Goal: Task Accomplishment & Management: Use online tool/utility

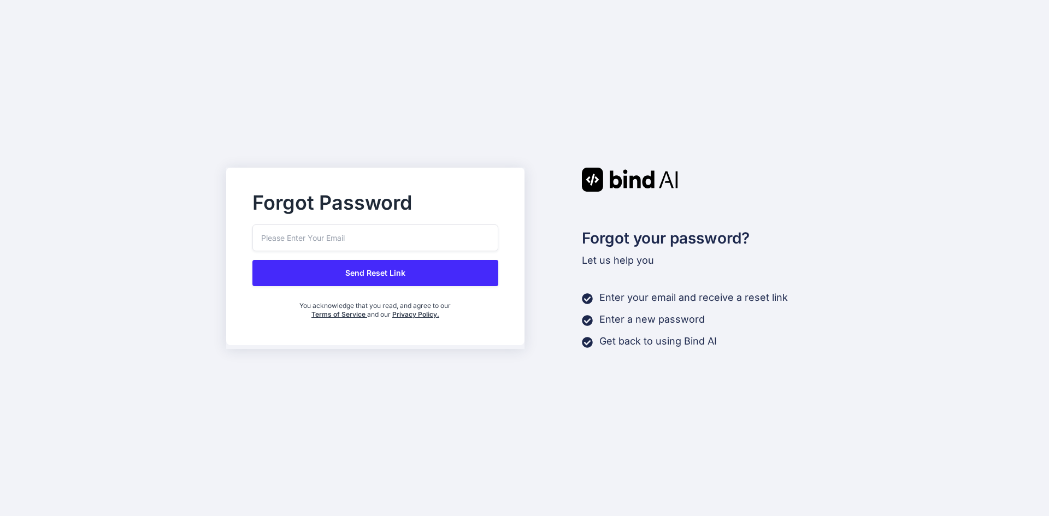
click at [427, 241] on input "email" at bounding box center [375, 238] width 246 height 27
type input "[EMAIL_ADDRESS][DOMAIN_NAME]"
click at [373, 285] on button "Send Reset Link" at bounding box center [375, 273] width 246 height 26
click at [412, 264] on button "Send Reset Link" at bounding box center [375, 273] width 246 height 26
click at [412, 264] on button "Sending..." at bounding box center [375, 273] width 246 height 26
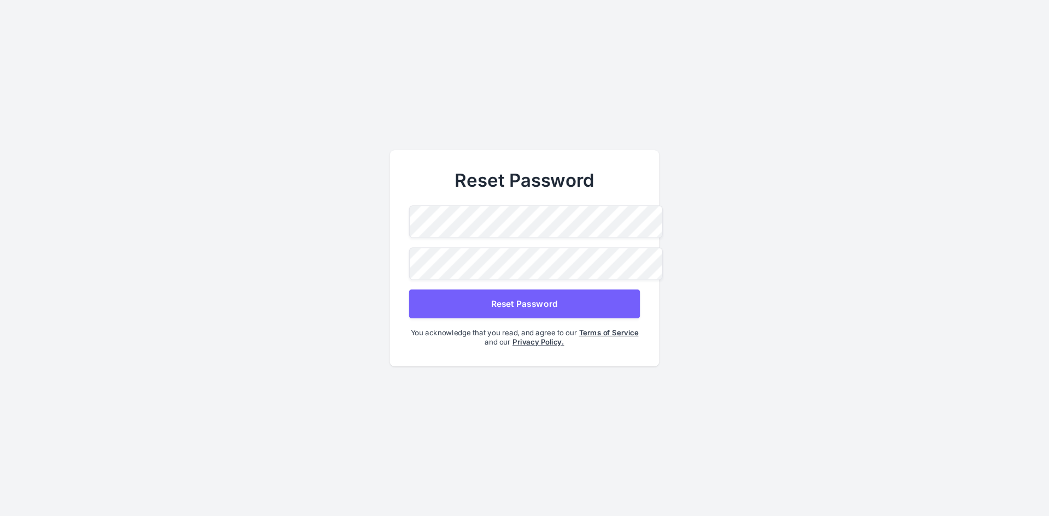
click at [476, 199] on div "Reset Password Reset Password You acknowledge that you read, and agree to our T…" at bounding box center [524, 258] width 269 height 216
click at [412, 306] on button "Reset Password" at bounding box center [524, 303] width 231 height 29
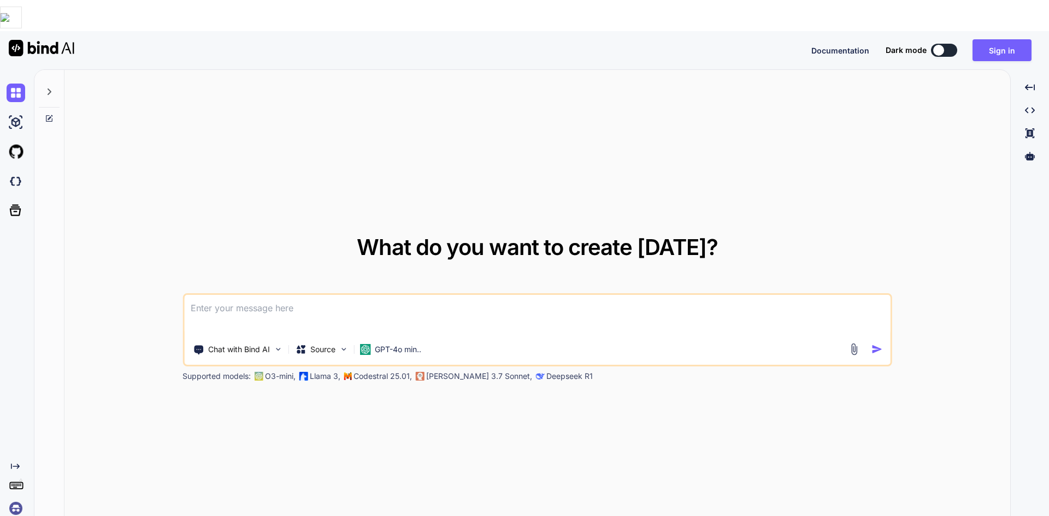
click at [945, 44] on button at bounding box center [944, 50] width 26 height 13
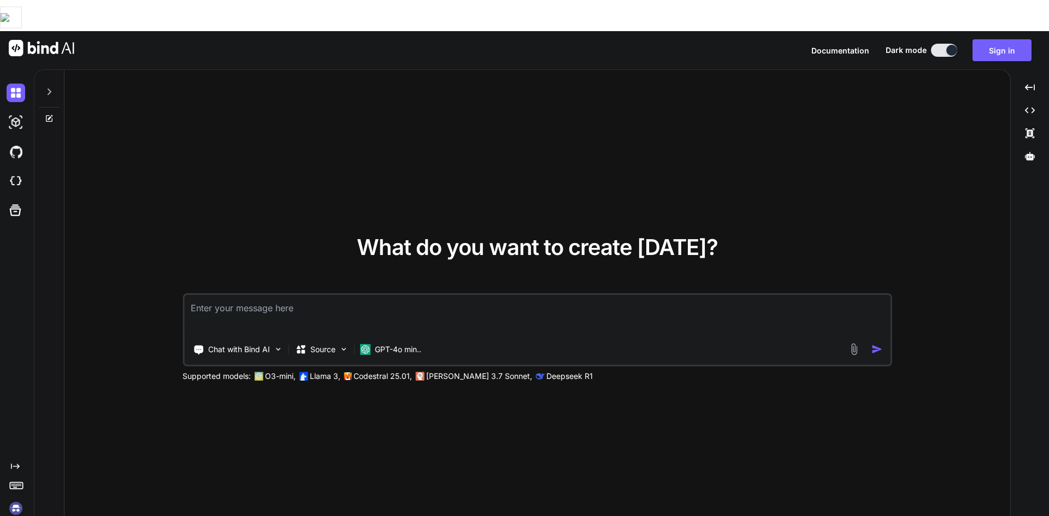
click at [945, 44] on button at bounding box center [944, 50] width 26 height 13
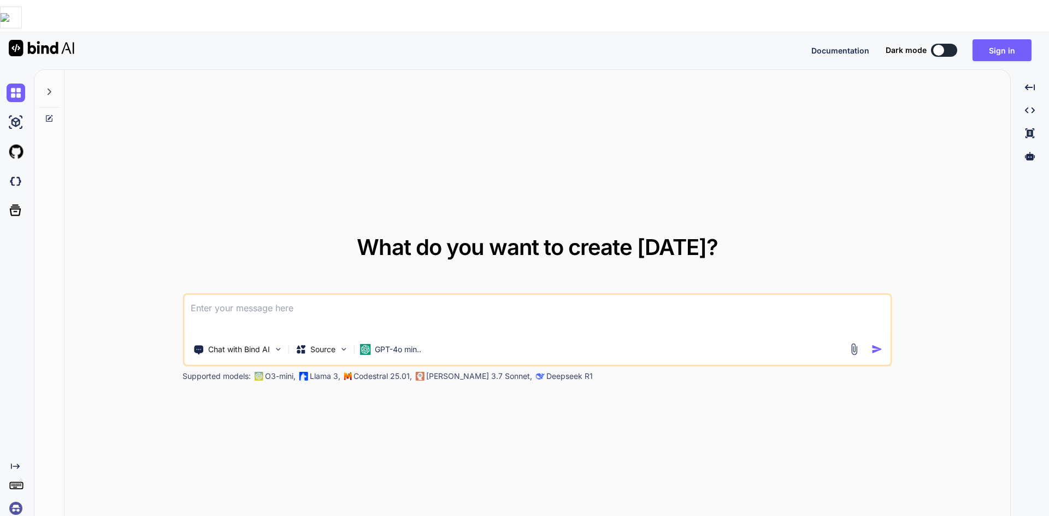
click at [944, 45] on div at bounding box center [938, 50] width 11 height 11
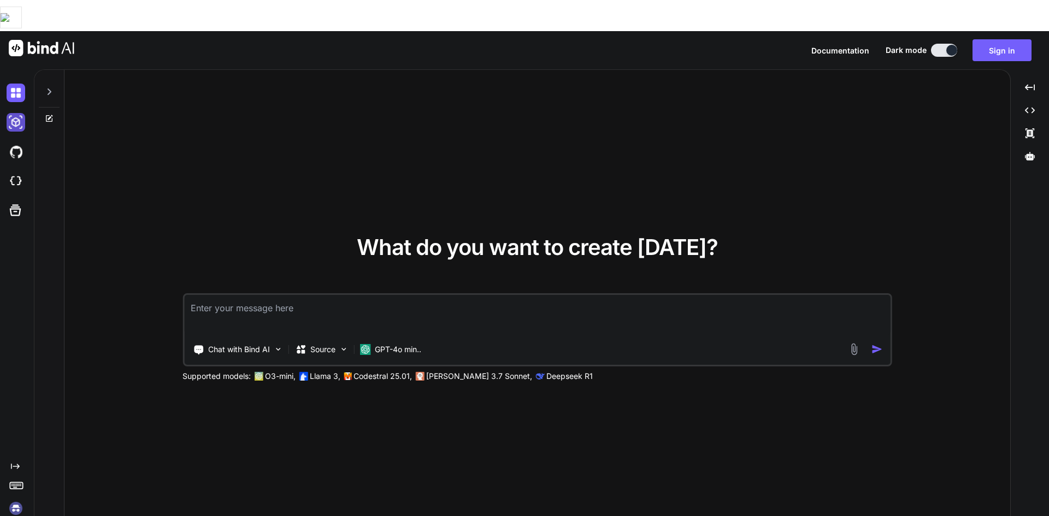
click at [16, 113] on img at bounding box center [16, 122] width 19 height 19
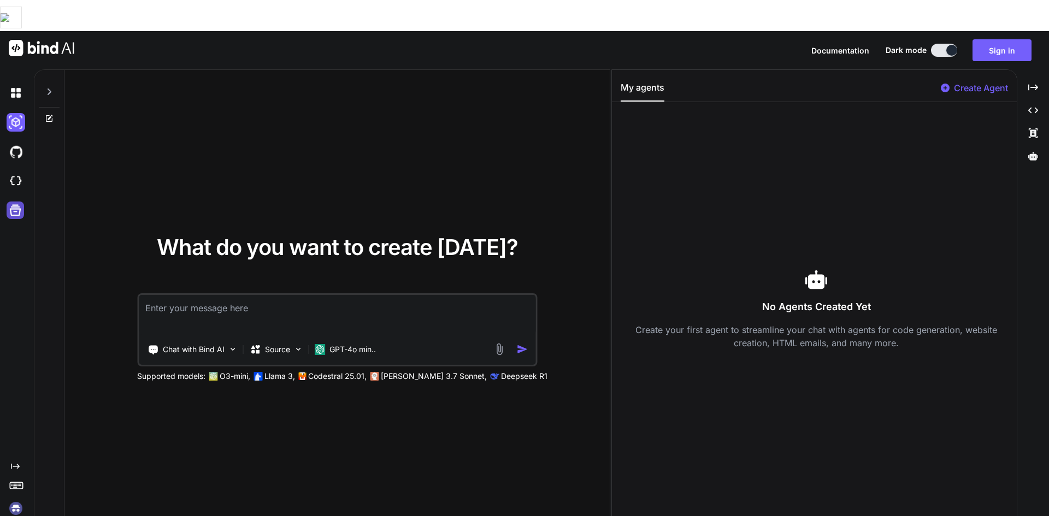
click at [14, 203] on icon at bounding box center [15, 210] width 15 height 15
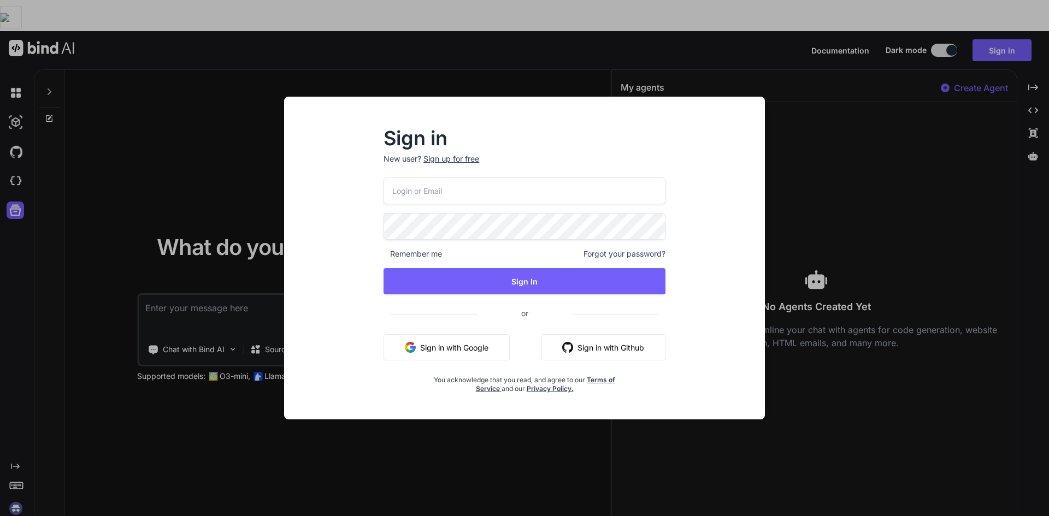
type input "[EMAIL_ADDRESS][DOMAIN_NAME]"
click at [555, 294] on div "[EMAIL_ADDRESS][DOMAIN_NAME] Remember me Forgot your password? Sign In or Sign …" at bounding box center [525, 286] width 282 height 216
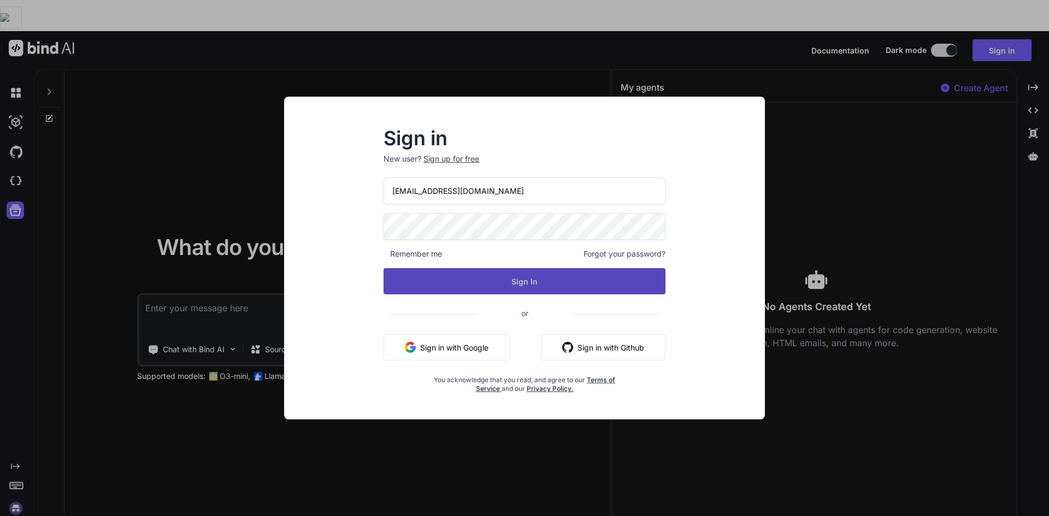
click at [582, 290] on button "Sign In" at bounding box center [525, 281] width 282 height 26
click at [594, 278] on button "Sign In" at bounding box center [525, 281] width 282 height 26
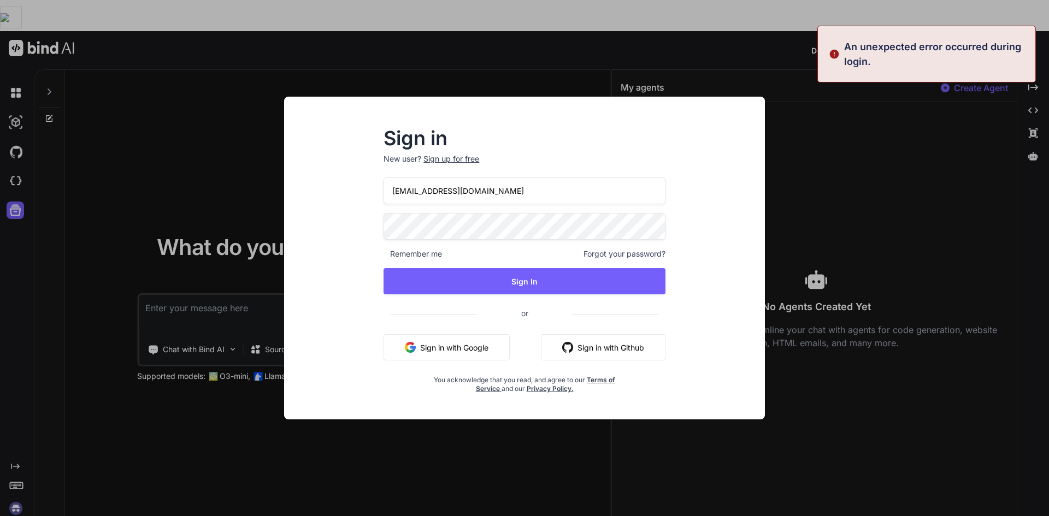
click at [538, 201] on input "[EMAIL_ADDRESS][DOMAIN_NAME]" at bounding box center [525, 191] width 282 height 27
click at [667, 226] on div "Sign in New user? Sign up for free [EMAIL_ADDRESS][DOMAIN_NAME] Remember me For…" at bounding box center [524, 261] width 317 height 264
drag, startPoint x: 667, startPoint y: 226, endPoint x: 660, endPoint y: 226, distance: 7.1
click at [665, 226] on div "Sign in New user? Sign up for free [EMAIL_ADDRESS][DOMAIN_NAME] Remember me For…" at bounding box center [524, 261] width 317 height 264
click at [658, 224] on span at bounding box center [658, 224] width 13 height 22
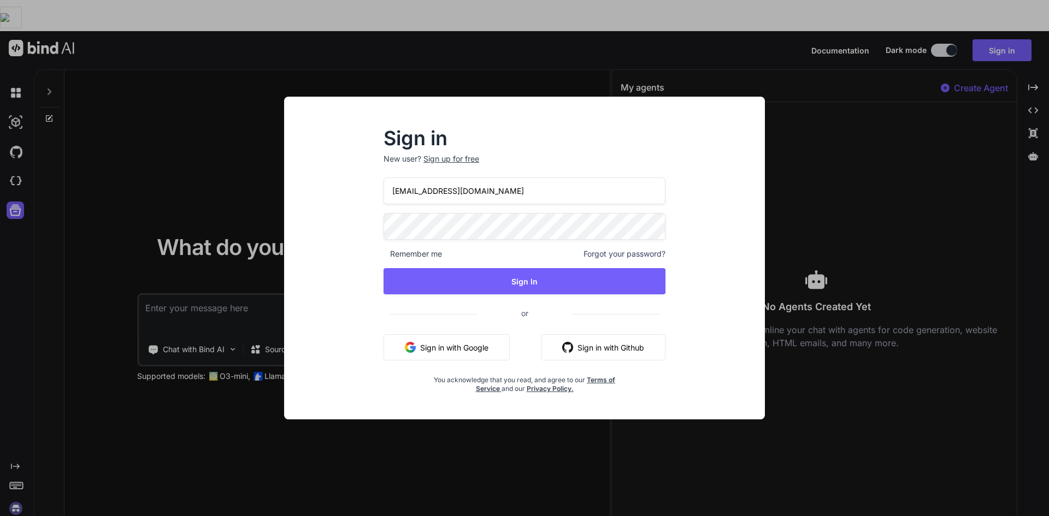
click at [304, 234] on div "Sign in New user? Sign up for free [EMAIL_ADDRESS][DOMAIN_NAME] Remember me For…" at bounding box center [524, 267] width 463 height 303
click at [553, 251] on div "Remember me Forgot your password?" at bounding box center [525, 254] width 282 height 11
click at [550, 262] on div "[EMAIL_ADDRESS][DOMAIN_NAME] Remember me Forgot your password? Sign In or Sign …" at bounding box center [525, 286] width 282 height 216
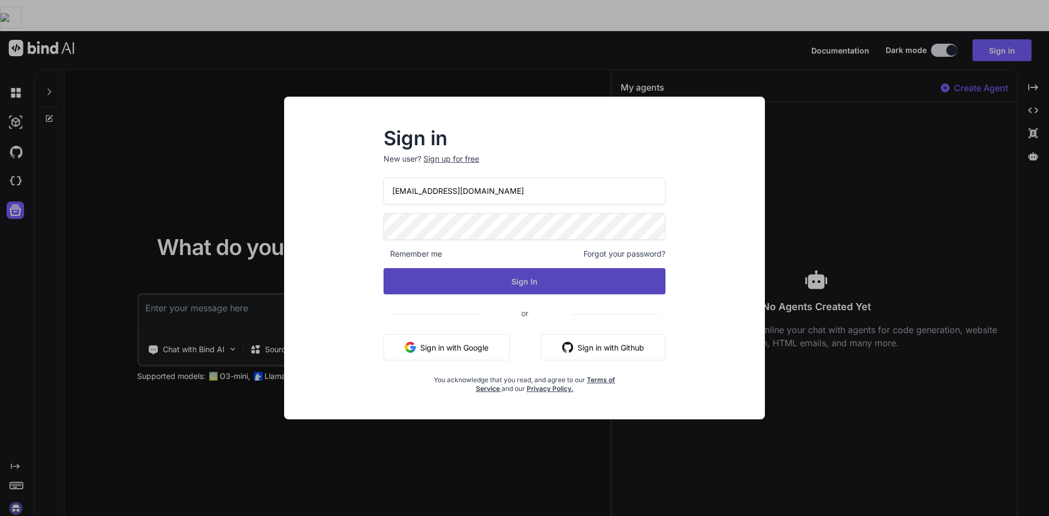
click at [545, 278] on button "Sign In" at bounding box center [525, 281] width 282 height 26
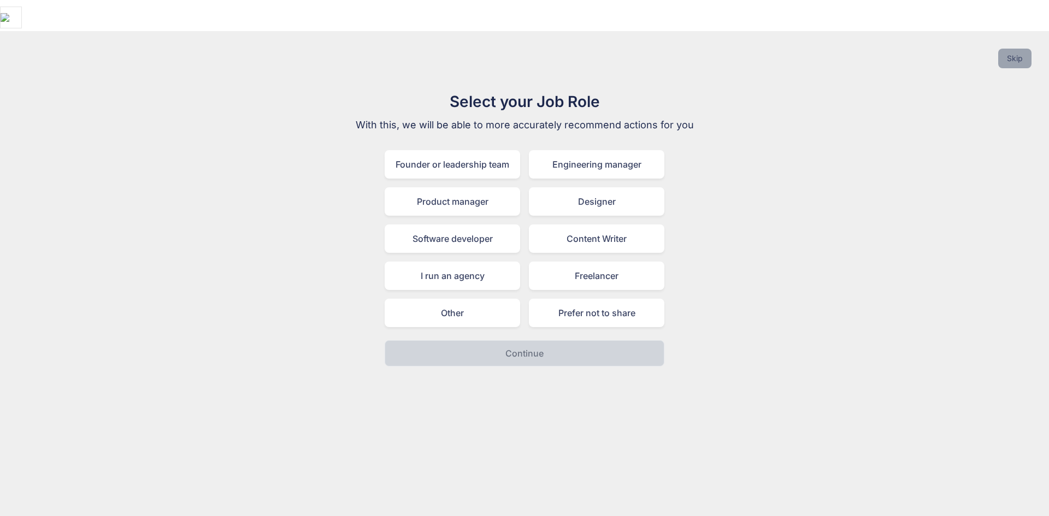
click at [1019, 49] on button "Skip" at bounding box center [1014, 59] width 33 height 20
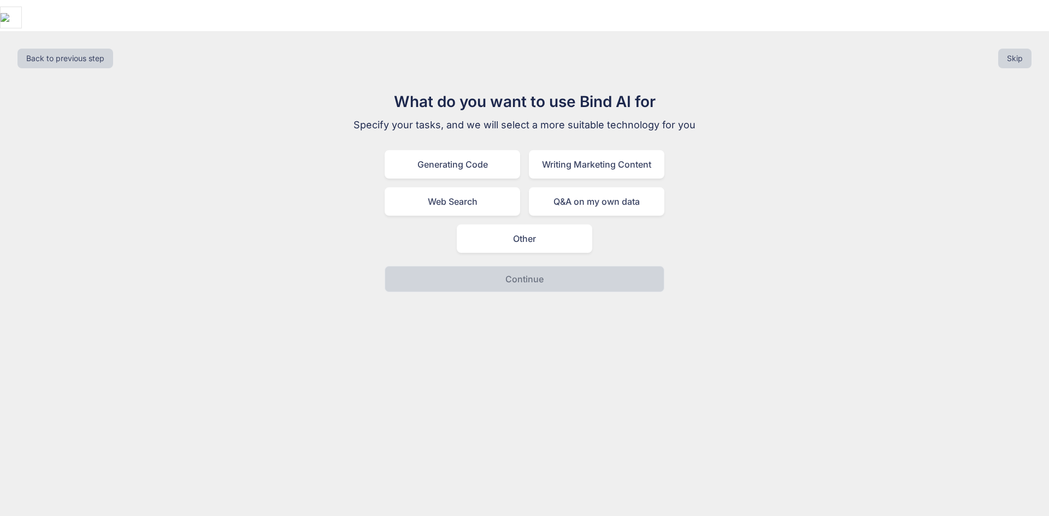
click at [1011, 40] on div "Back to previous step Skip" at bounding box center [525, 58] width 1032 height 37
click at [1011, 49] on button "Skip" at bounding box center [1014, 59] width 33 height 20
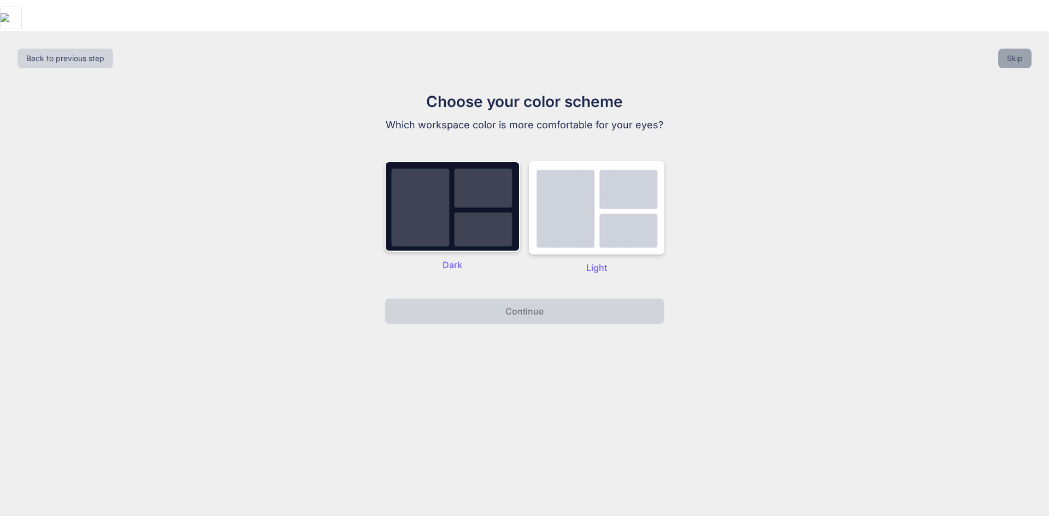
click at [1017, 49] on button "Skip" at bounding box center [1014, 59] width 33 height 20
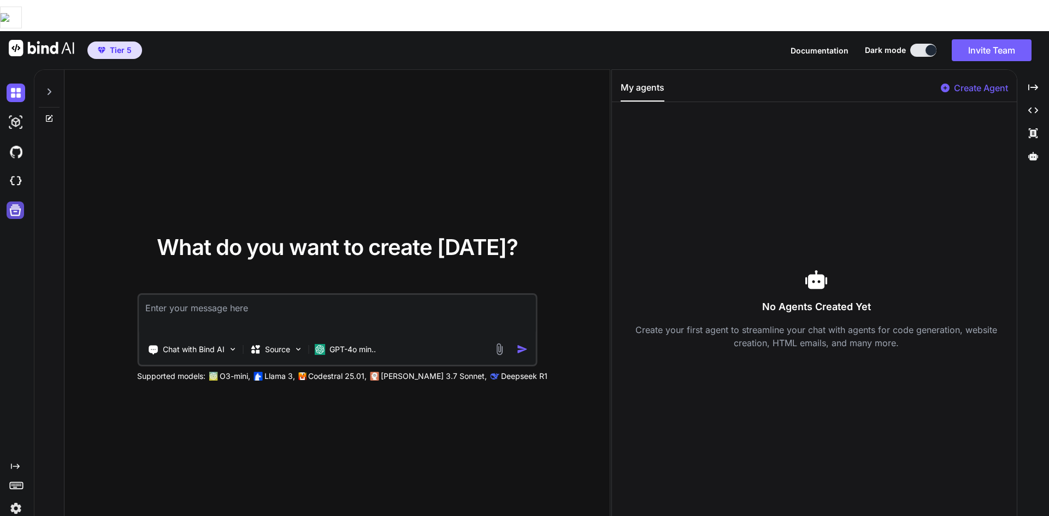
click at [22, 203] on icon at bounding box center [15, 210] width 15 height 15
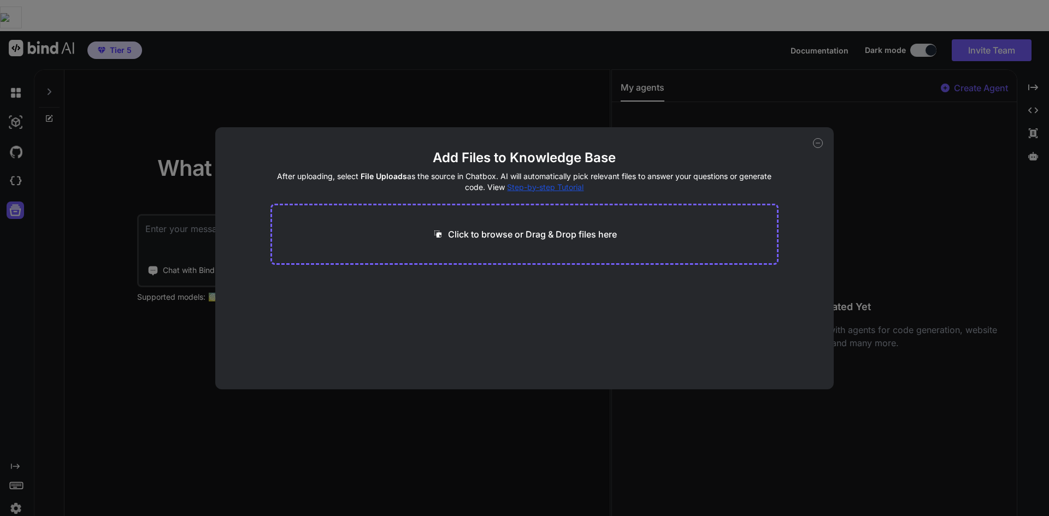
click at [481, 269] on main "Add Files to Knowledge Base After uploading, select File Uploads as the source …" at bounding box center [524, 269] width 509 height 240
click at [499, 210] on div "Click to browse or Drag & Drop files here" at bounding box center [524, 234] width 509 height 61
click at [497, 235] on p "Click to browse or Drag & Drop files here" at bounding box center [532, 234] width 169 height 13
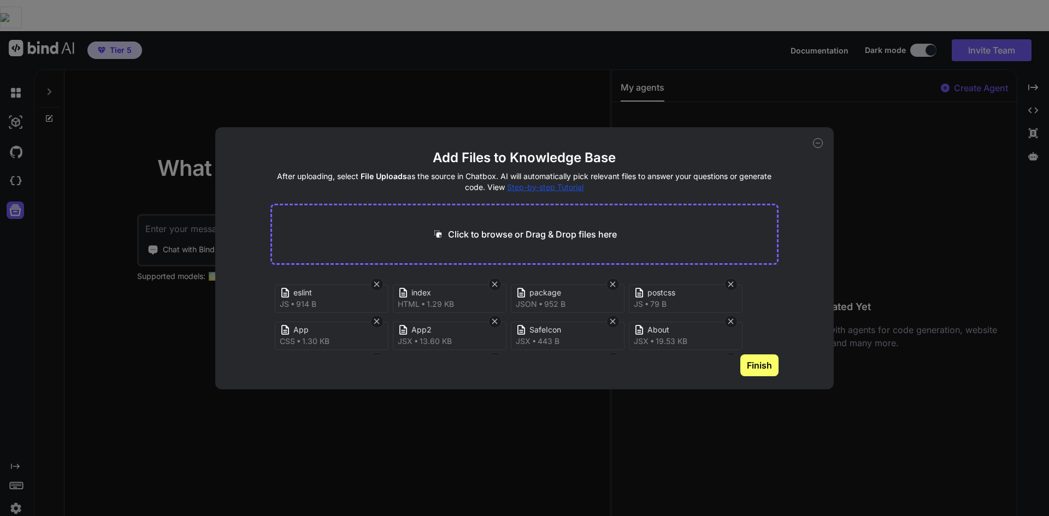
click at [760, 365] on button "Finish" at bounding box center [759, 366] width 38 height 22
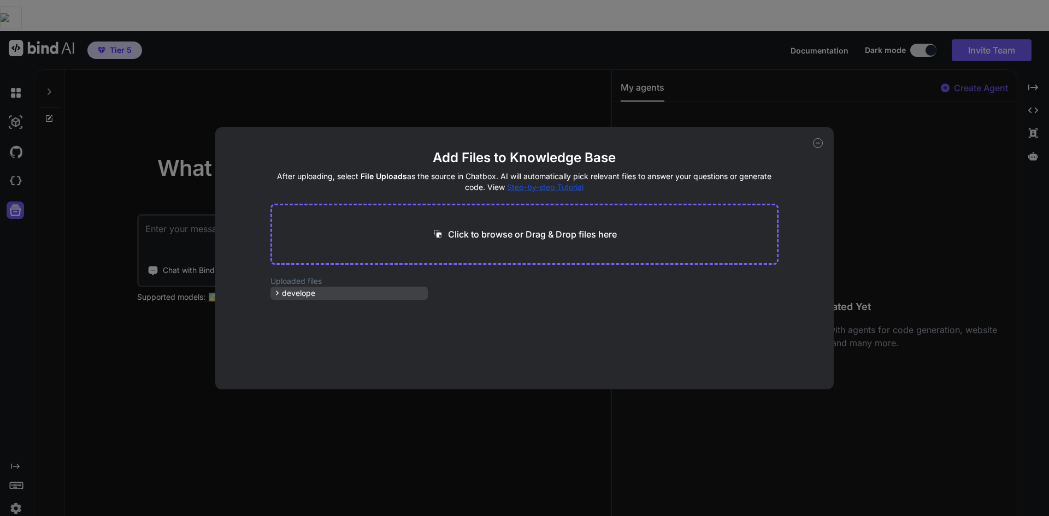
click at [285, 297] on span "develope" at bounding box center [298, 293] width 33 height 11
click at [838, 88] on div "Add Files to Knowledge Base After uploading, select File Uploads as the source …" at bounding box center [524, 258] width 1049 height 516
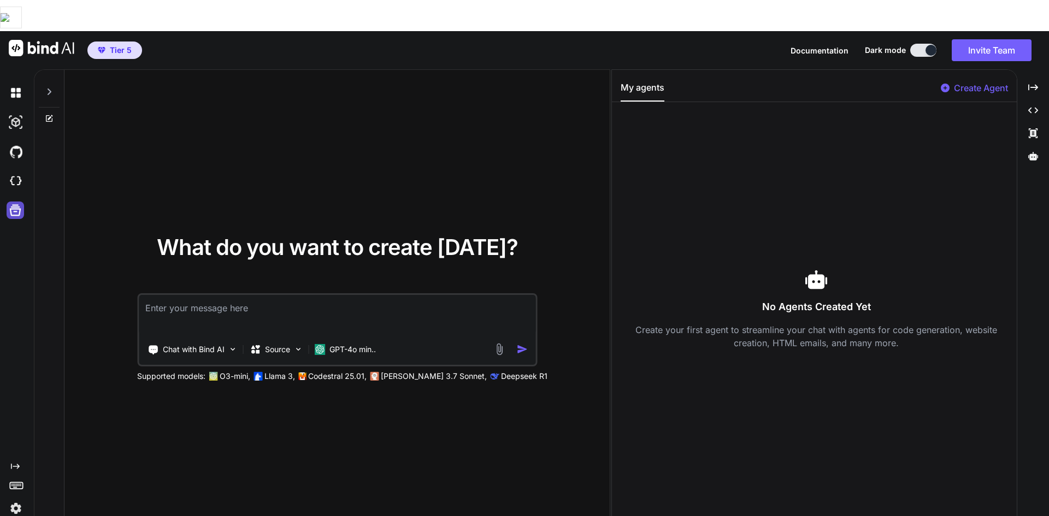
click at [17, 203] on icon at bounding box center [15, 210] width 15 height 15
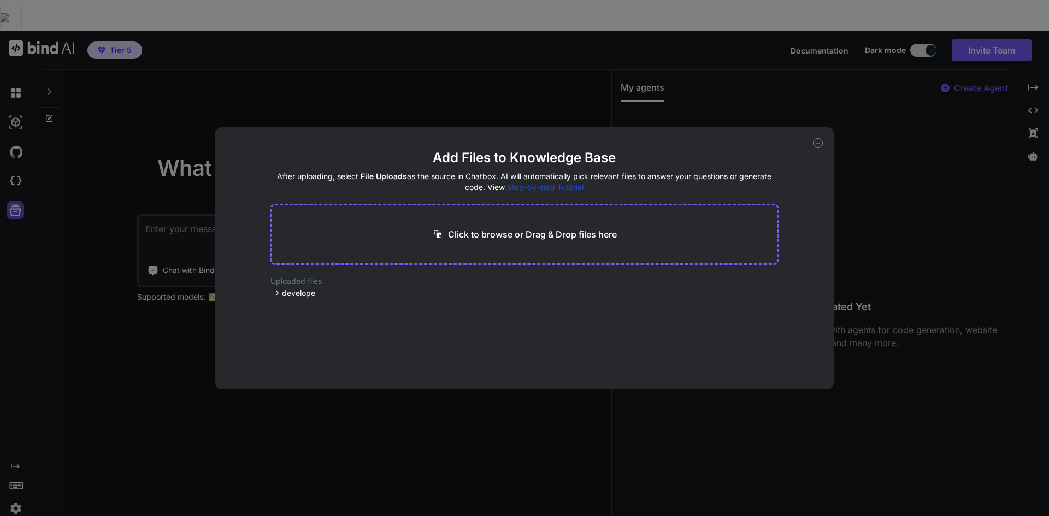
click at [17, 179] on div "Add Files to Knowledge Base After uploading, select File Uploads as the source …" at bounding box center [524, 258] width 1049 height 516
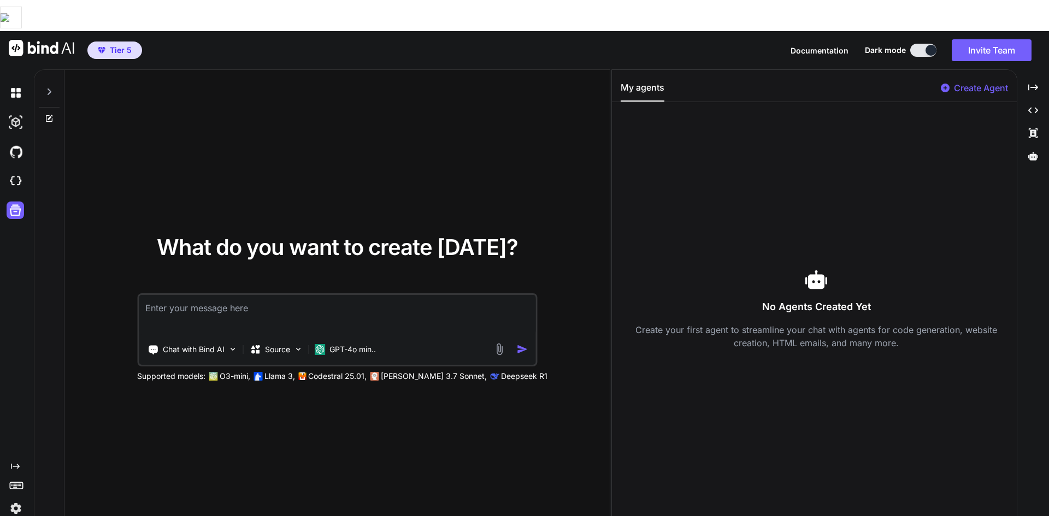
click at [227, 295] on textarea at bounding box center [337, 315] width 397 height 40
click at [350, 344] on p "GPT-4o min.." at bounding box center [352, 349] width 46 height 11
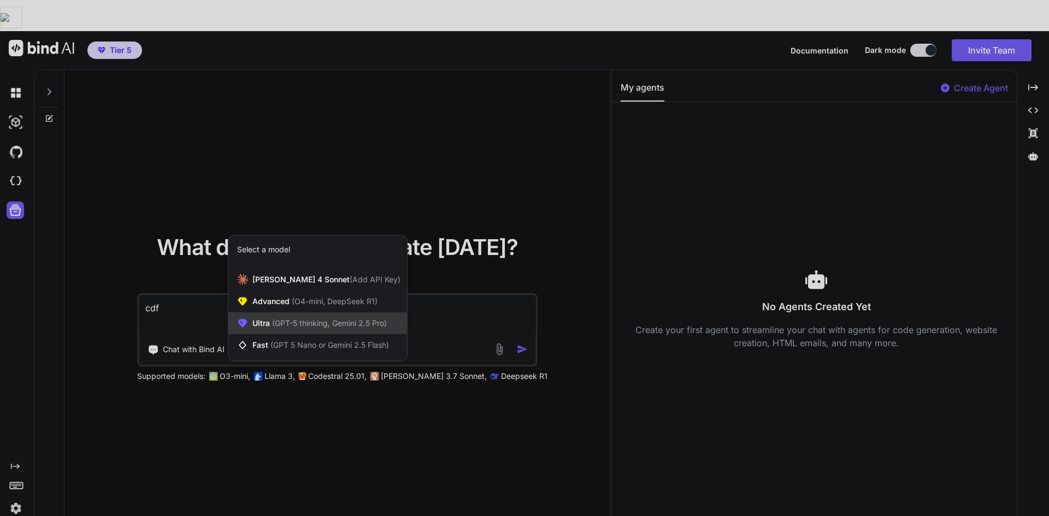
click at [339, 319] on span "(GPT-5 thinking, Gemini 2.5 Pro)" at bounding box center [328, 323] width 117 height 9
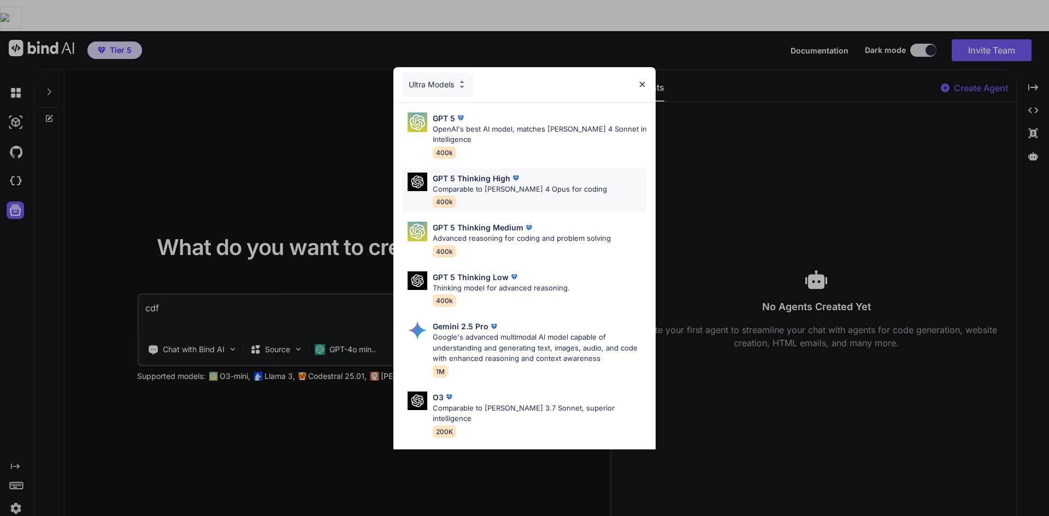
click at [510, 177] on img at bounding box center [515, 178] width 11 height 11
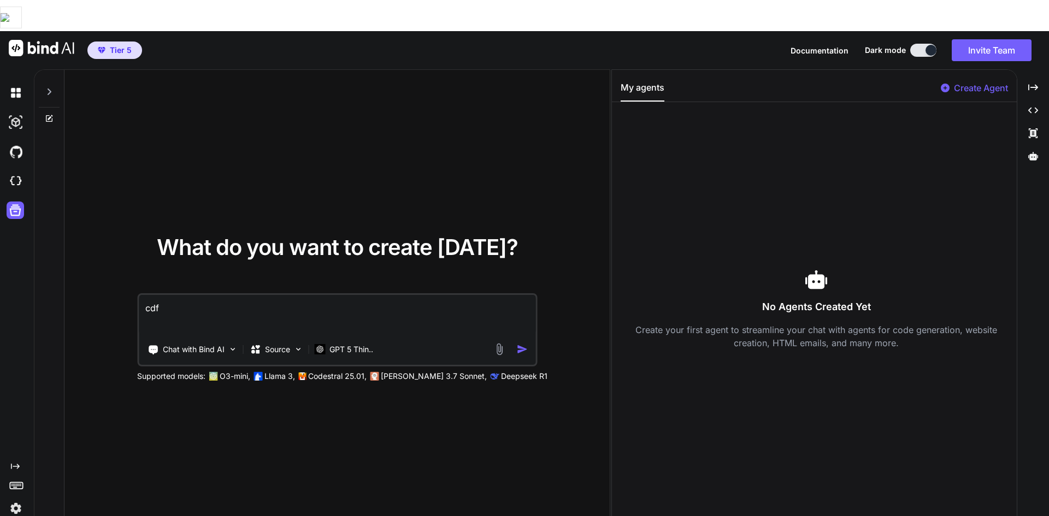
click at [294, 295] on textarea "cdf" at bounding box center [337, 315] width 397 height 40
type textarea "แก้ไขเกมให้ดีขึ้น มีข้อผิดพลาดหลายเกม"
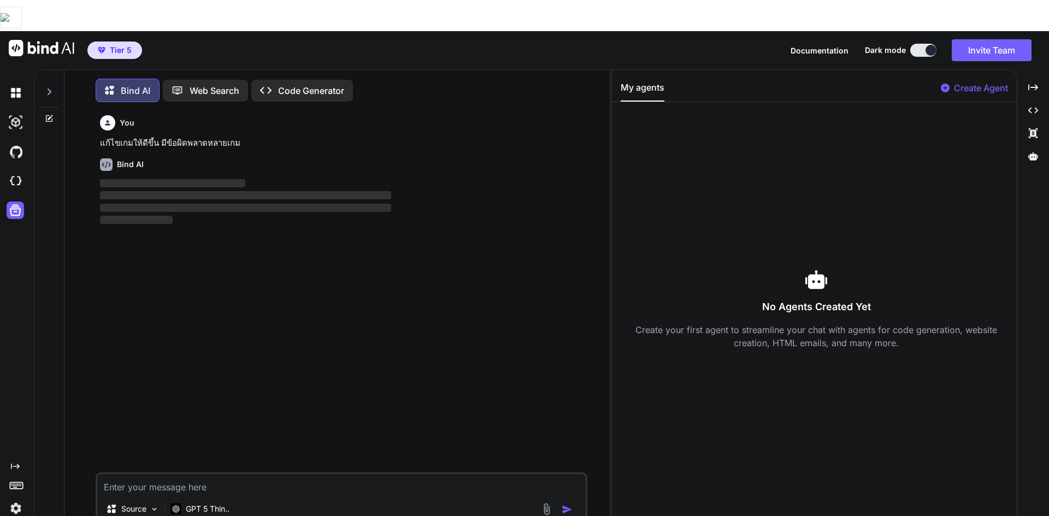
scroll to position [5, 0]
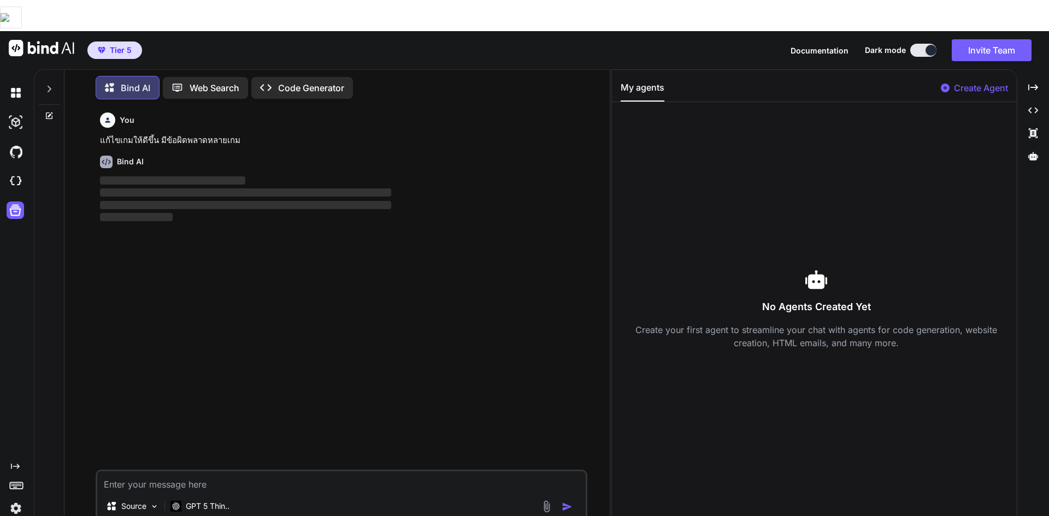
click at [301, 77] on div "Created with Pixso. Code Generator" at bounding box center [302, 88] width 102 height 22
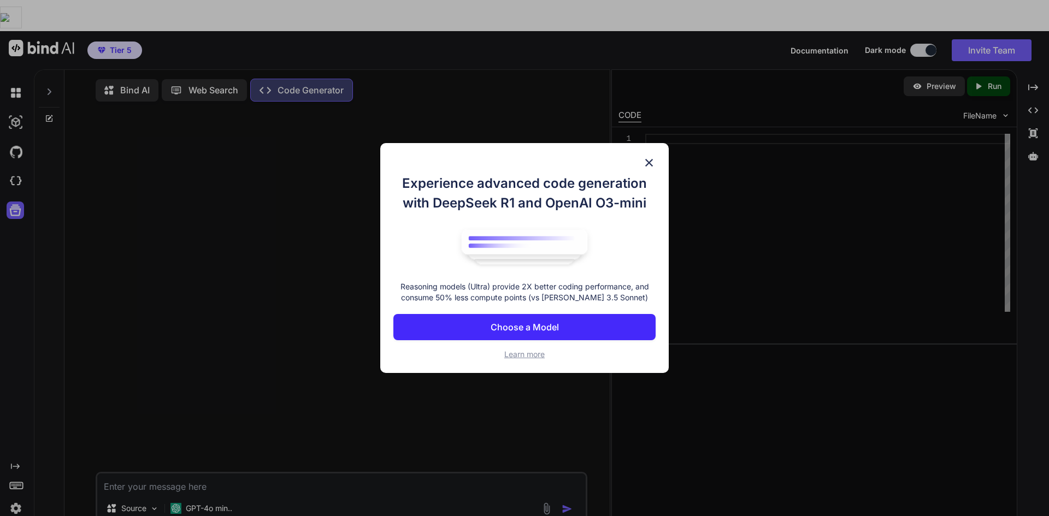
click at [655, 152] on div "Experience advanced code generation with DeepSeek R1 and OpenAI O3-mini Reasoni…" at bounding box center [524, 258] width 288 height 231
click at [650, 158] on img at bounding box center [649, 162] width 13 height 13
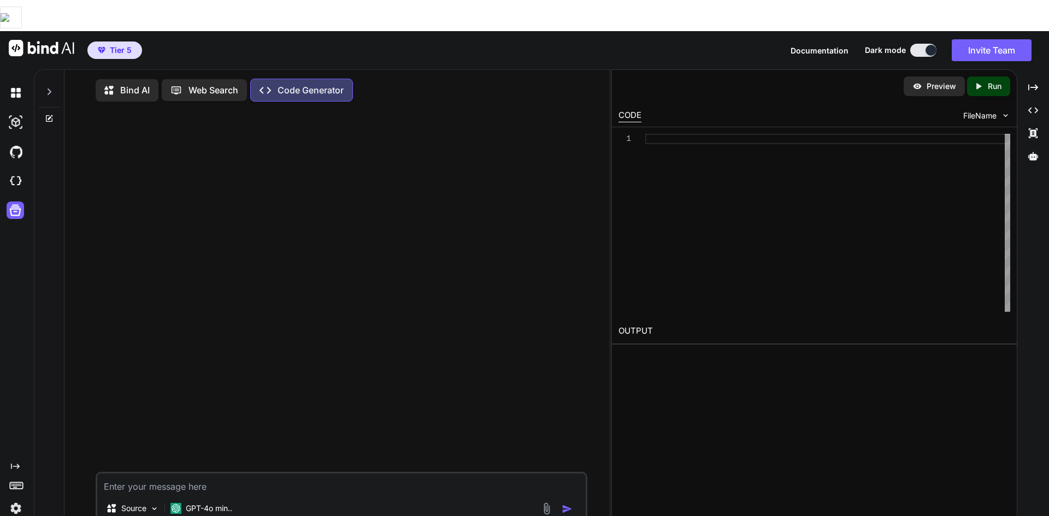
click at [146, 84] on p "Bind AI" at bounding box center [135, 90] width 30 height 13
click at [989, 39] on button "Invite Team" at bounding box center [992, 50] width 80 height 22
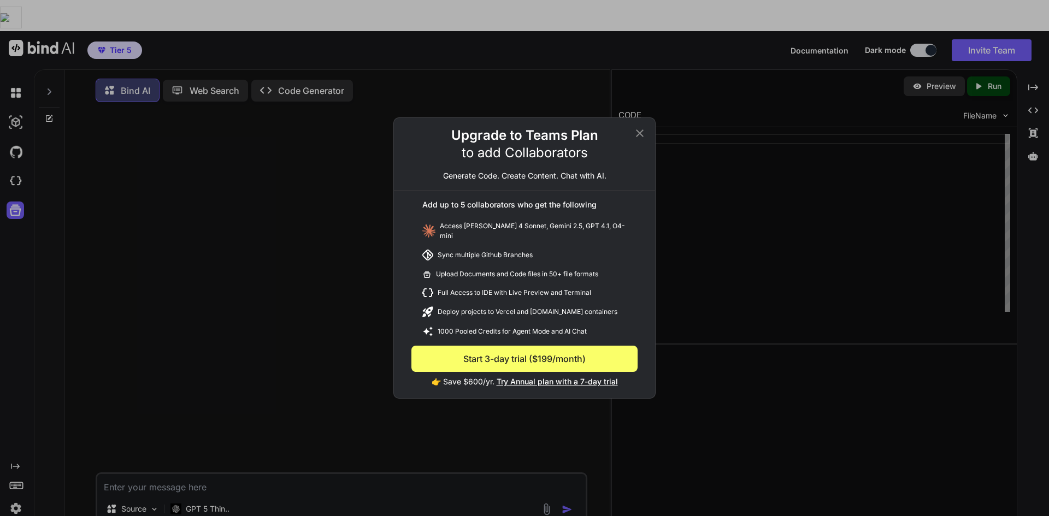
click at [645, 134] on icon at bounding box center [639, 133] width 13 height 13
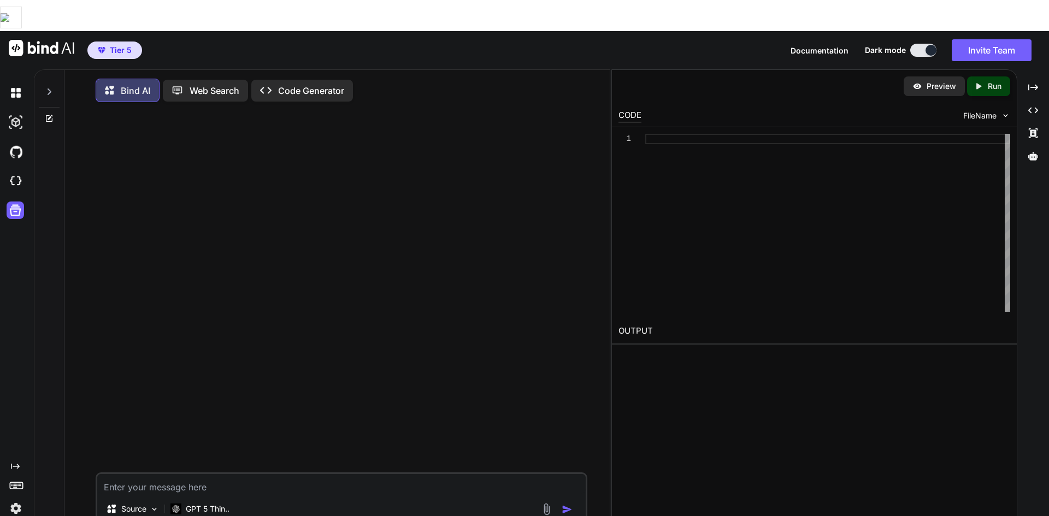
click at [301, 84] on p "Code Generator" at bounding box center [311, 90] width 66 height 13
click at [222, 503] on p "GPT-4o min.." at bounding box center [209, 508] width 46 height 11
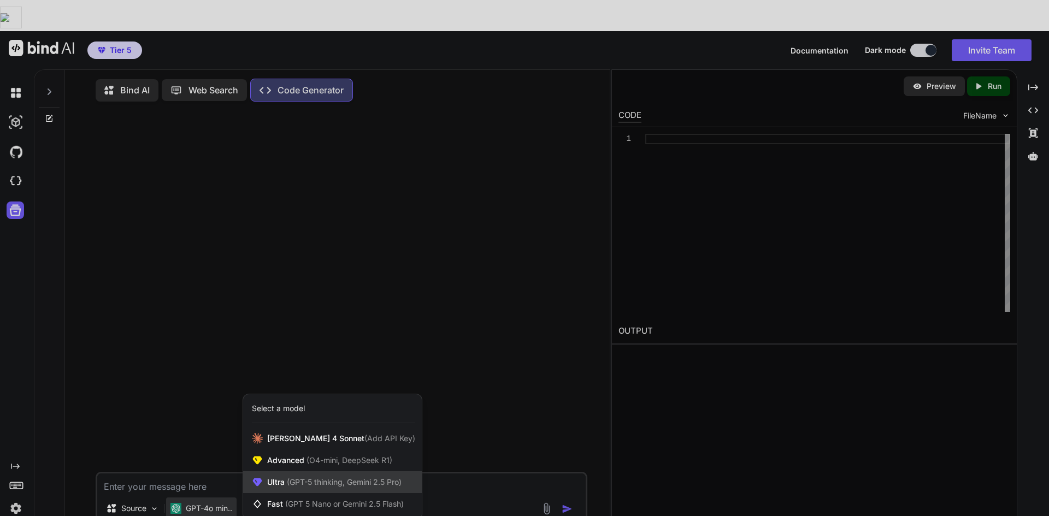
click at [366, 478] on span "(GPT-5 thinking, Gemini 2.5 Pro)" at bounding box center [343, 482] width 117 height 9
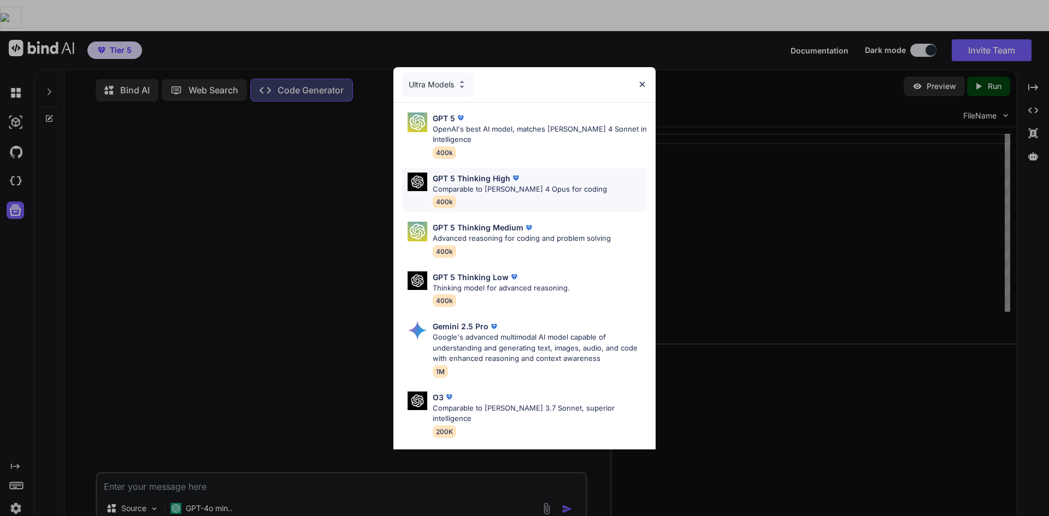
click at [520, 184] on p "Comparable to [PERSON_NAME] 4 Opus for coding" at bounding box center [520, 189] width 174 height 11
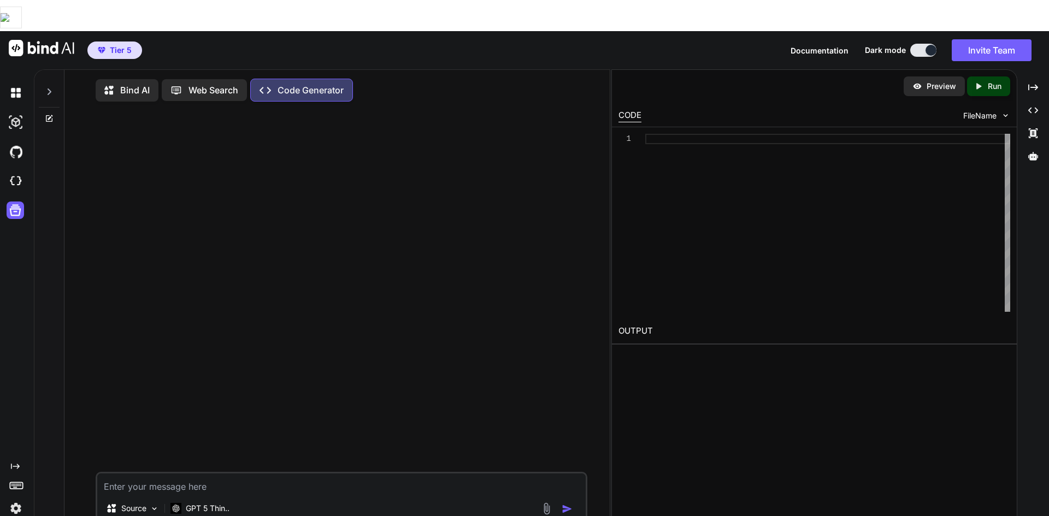
click at [548, 503] on img at bounding box center [546, 509] width 13 height 13
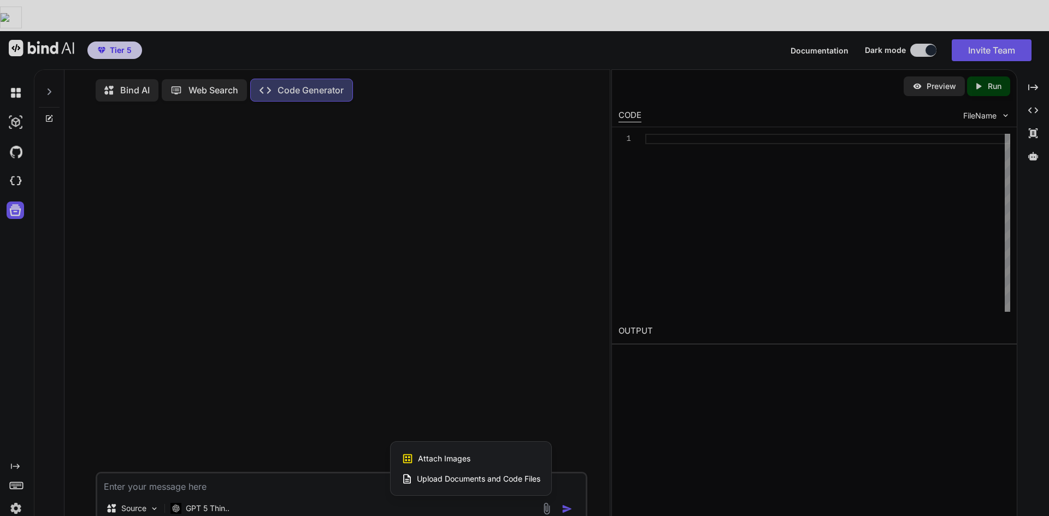
click at [488, 474] on span "Upload Documents and Code Files" at bounding box center [478, 479] width 123 height 11
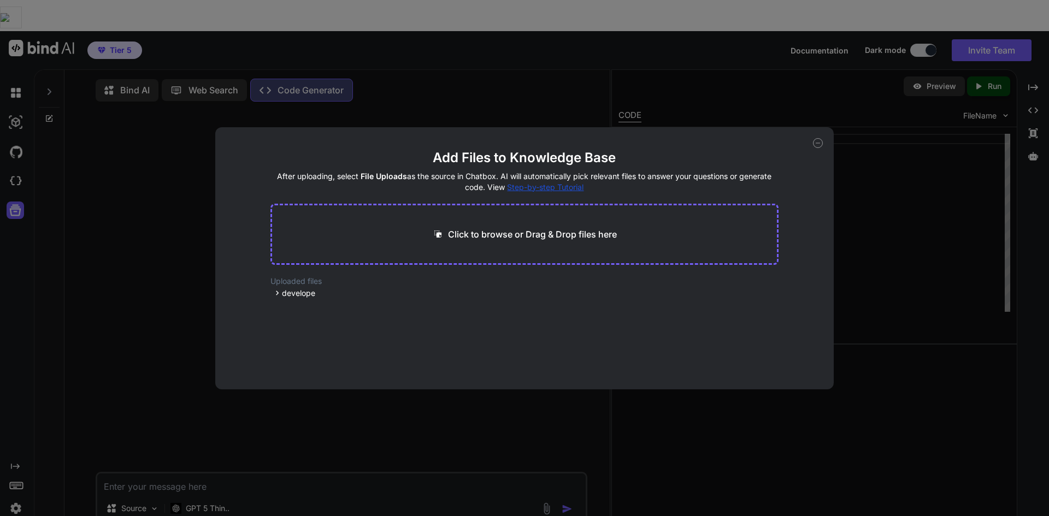
click at [473, 234] on p "Click to browse or Drag & Drop files here" at bounding box center [532, 234] width 169 height 13
click at [281, 285] on h2 "Uploaded files" at bounding box center [524, 281] width 509 height 11
click at [282, 290] on span "develope" at bounding box center [298, 293] width 33 height 11
click at [284, 288] on span "develope" at bounding box center [298, 293] width 33 height 11
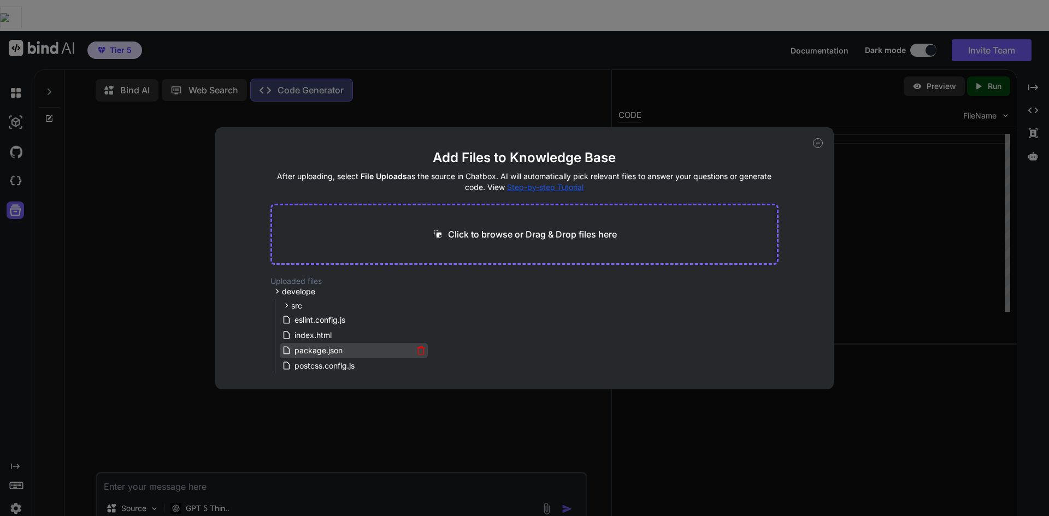
scroll to position [2, 0]
click at [367, 352] on div "package.json" at bounding box center [348, 350] width 132 height 13
click at [350, 355] on div "package.json" at bounding box center [348, 350] width 132 height 13
click at [292, 300] on span "src" at bounding box center [296, 305] width 11 height 11
click at [285, 290] on span "develope" at bounding box center [298, 291] width 33 height 11
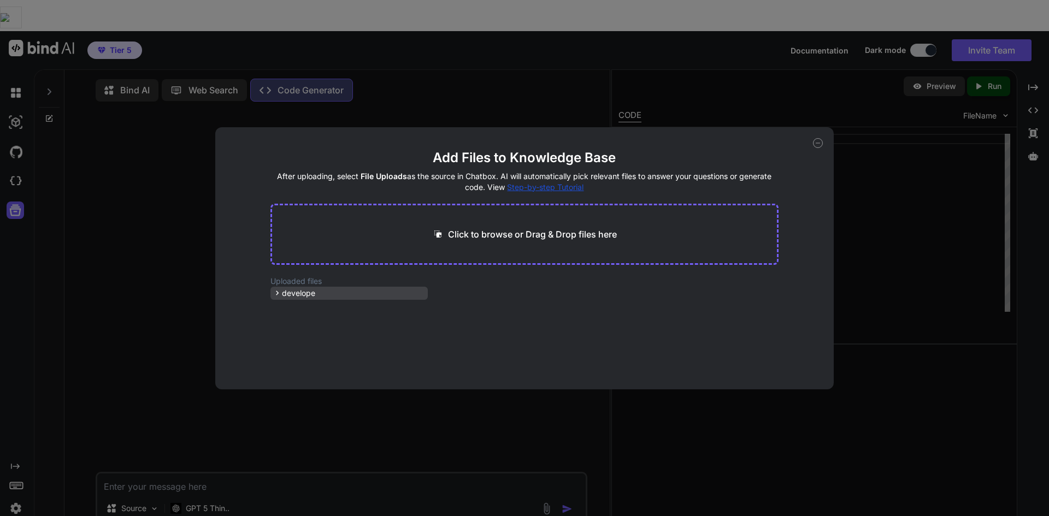
scroll to position [0, 0]
click at [294, 293] on span "develope" at bounding box center [298, 293] width 33 height 11
click at [590, 280] on h2 "Uploaded files" at bounding box center [524, 281] width 509 height 11
drag, startPoint x: 310, startPoint y: 293, endPoint x: 470, endPoint y: 204, distance: 182.7
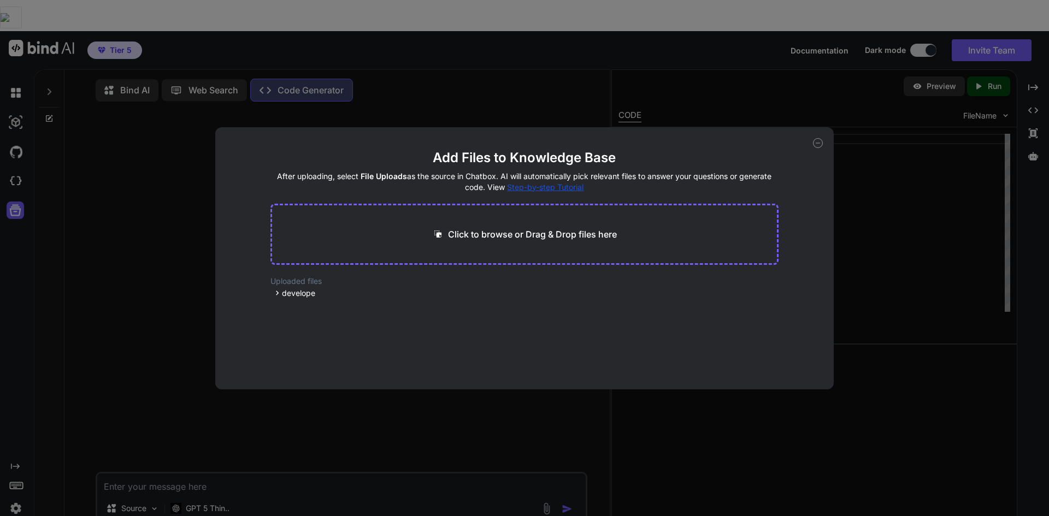
click at [423, 222] on main "Add Files to Knowledge Base After uploading, select File Uploads as the source …" at bounding box center [524, 269] width 509 height 240
click at [815, 145] on icon at bounding box center [818, 143] width 10 height 10
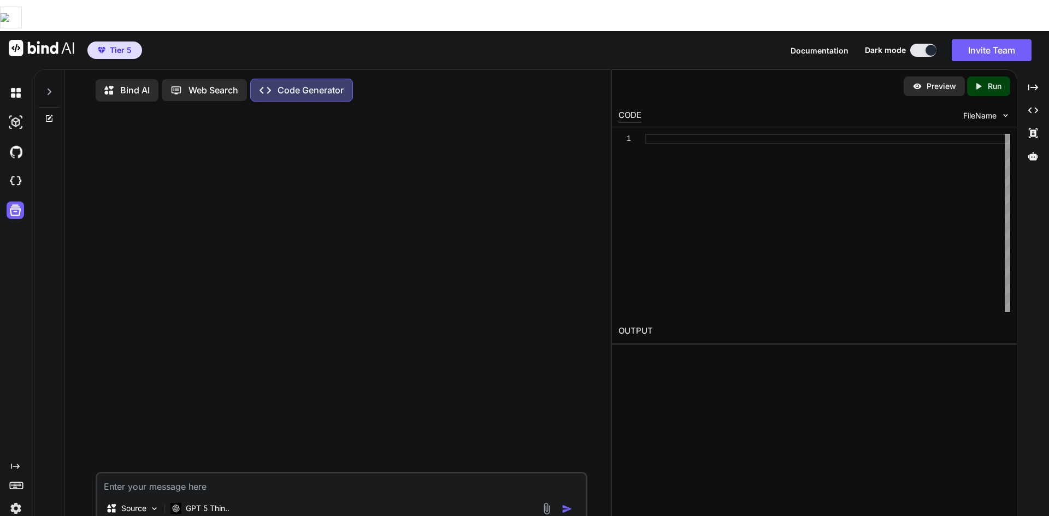
click at [550, 503] on img at bounding box center [546, 509] width 13 height 13
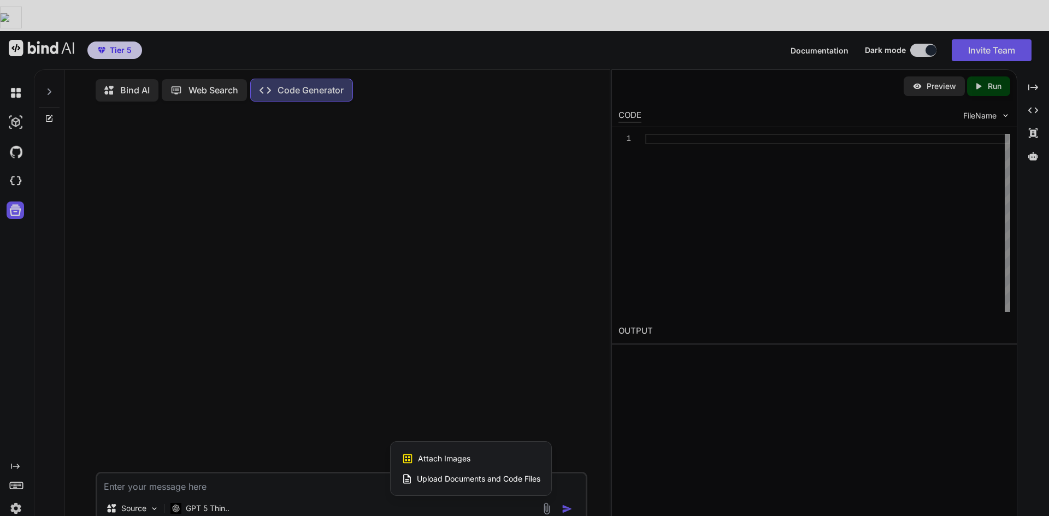
click at [451, 474] on span "Upload Documents and Code Files" at bounding box center [478, 479] width 123 height 11
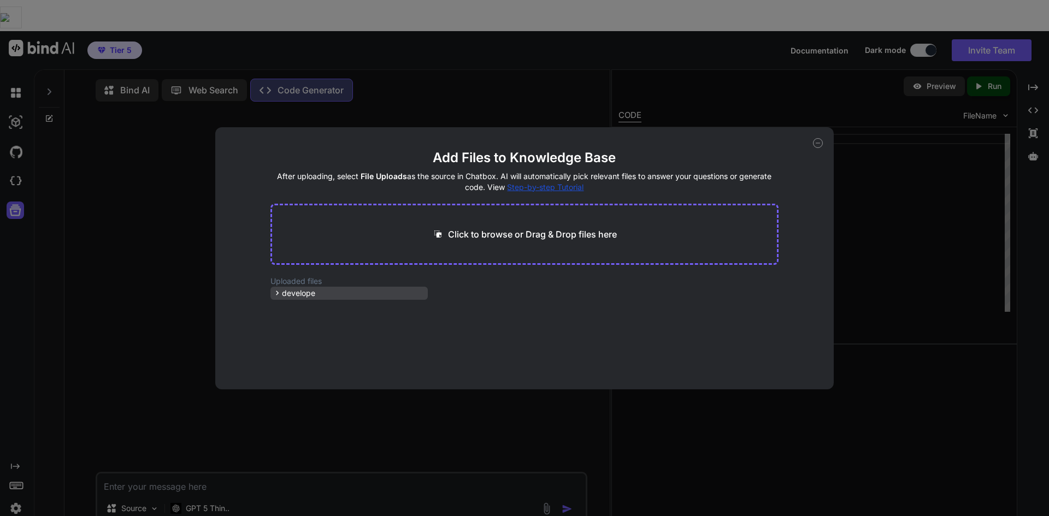
click at [292, 287] on div "develope" at bounding box center [348, 293] width 157 height 13
click at [338, 353] on div "App2.jsx" at bounding box center [352, 349] width 123 height 13
click at [337, 353] on div "App2.jsx" at bounding box center [352, 349] width 123 height 13
drag, startPoint x: 339, startPoint y: 359, endPoint x: 170, endPoint y: 353, distance: 168.9
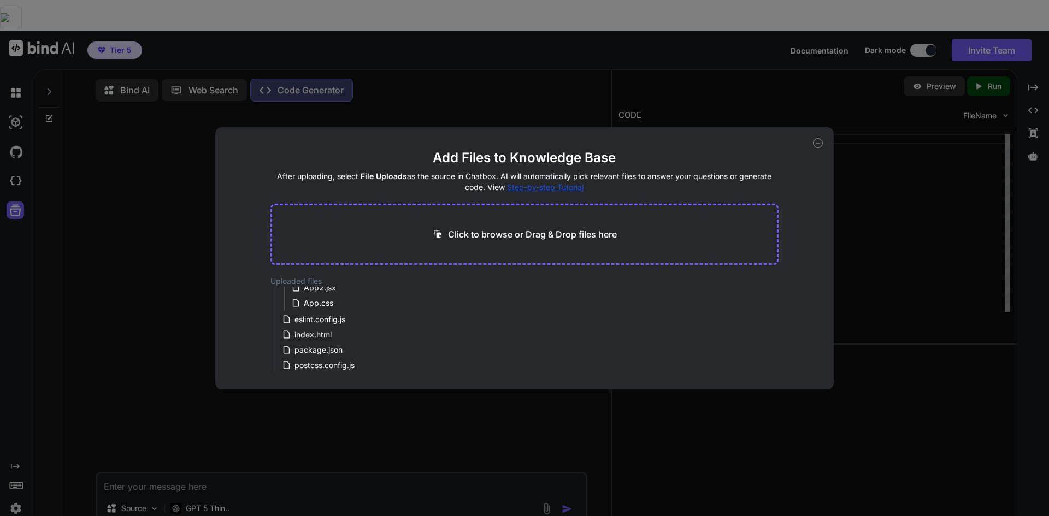
click at [170, 353] on div "Add Files to Knowledge Base After uploading, select File Uploads as the source …" at bounding box center [524, 258] width 1049 height 516
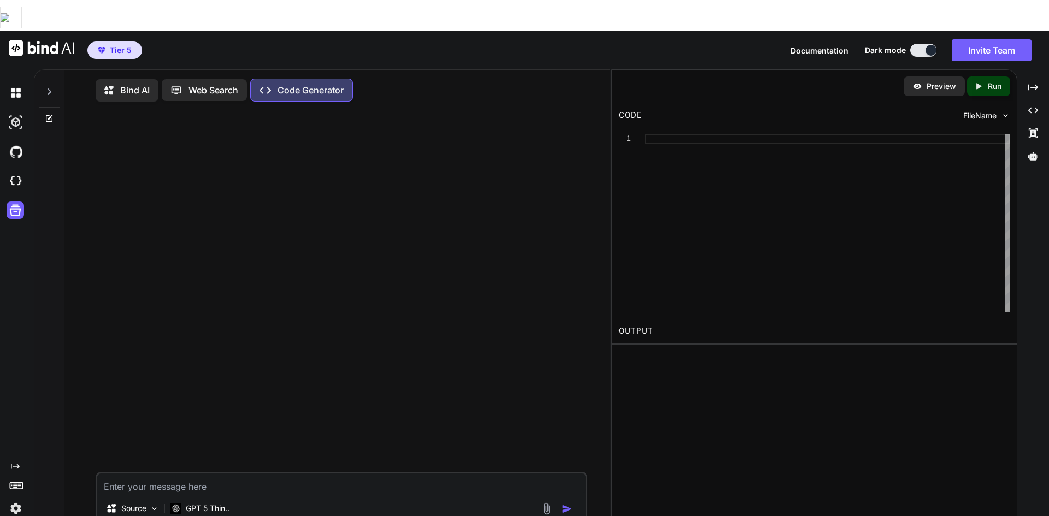
click at [975, 81] on icon "Created with Pixso." at bounding box center [979, 86] width 10 height 10
click at [16, 84] on img at bounding box center [16, 93] width 19 height 19
click at [19, 113] on img at bounding box center [16, 122] width 19 height 19
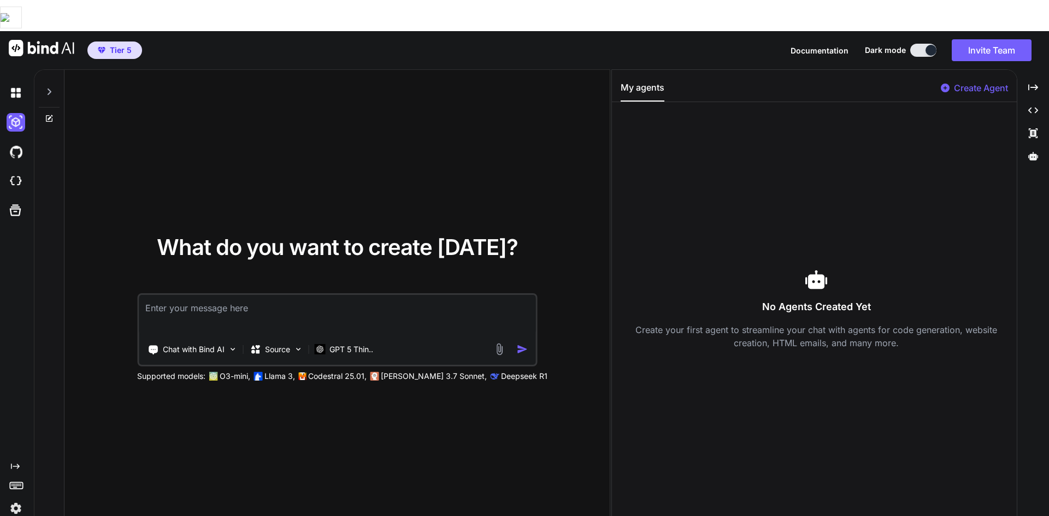
click at [496, 343] on img at bounding box center [499, 349] width 13 height 13
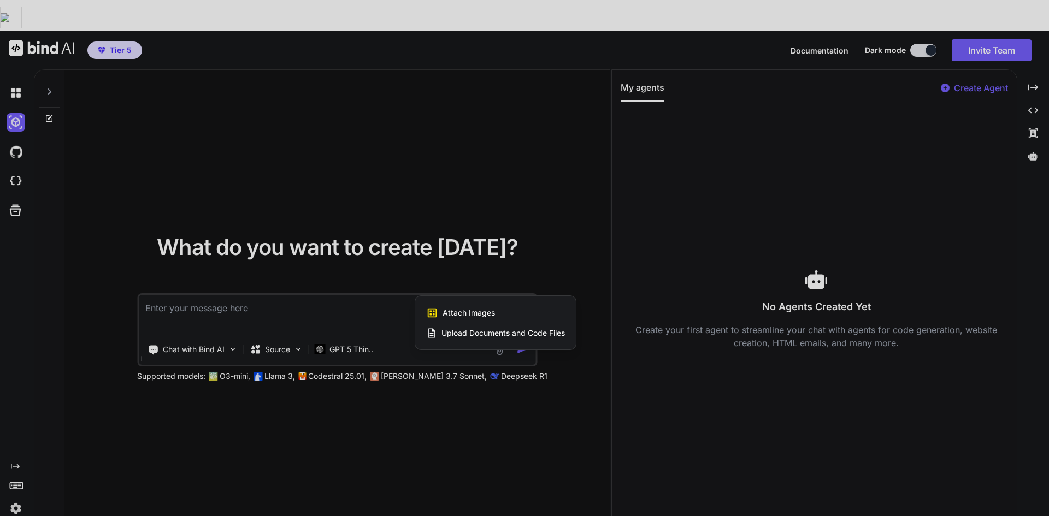
click at [483, 328] on span "Upload Documents and Code Files" at bounding box center [502, 333] width 123 height 11
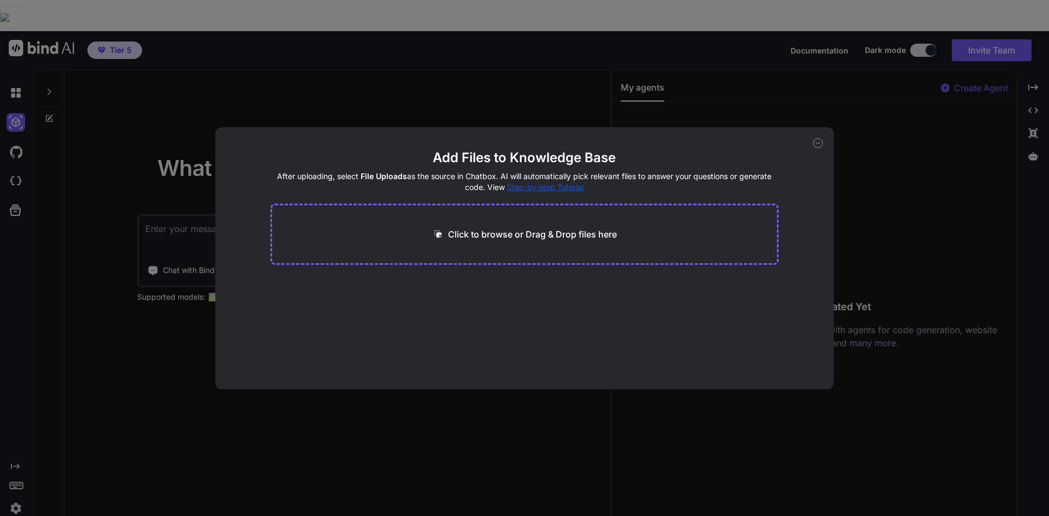
click at [498, 233] on p "Click to browse or Drag & Drop files here" at bounding box center [532, 234] width 169 height 13
type input "C:\fakepath\.gitignore"
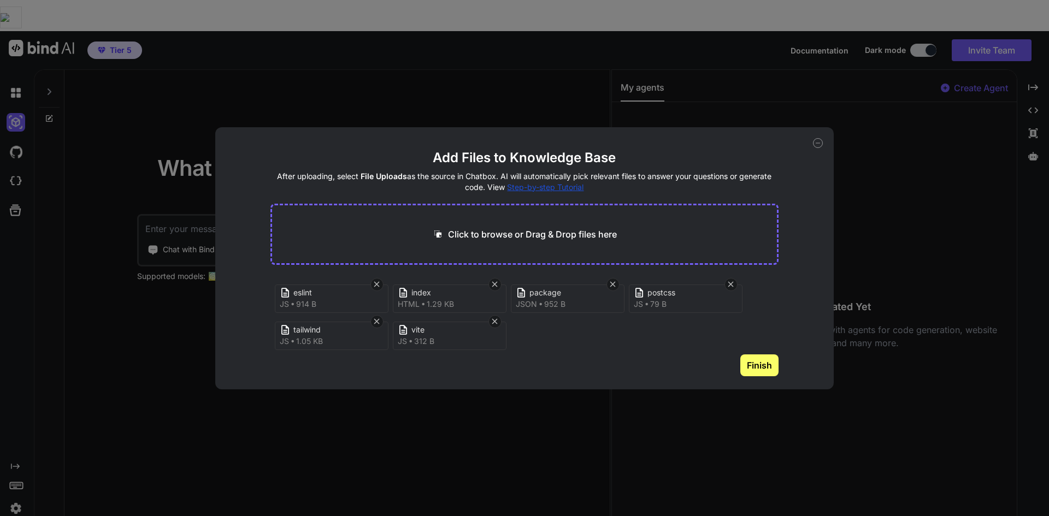
click at [760, 363] on button "Finish" at bounding box center [759, 366] width 38 height 22
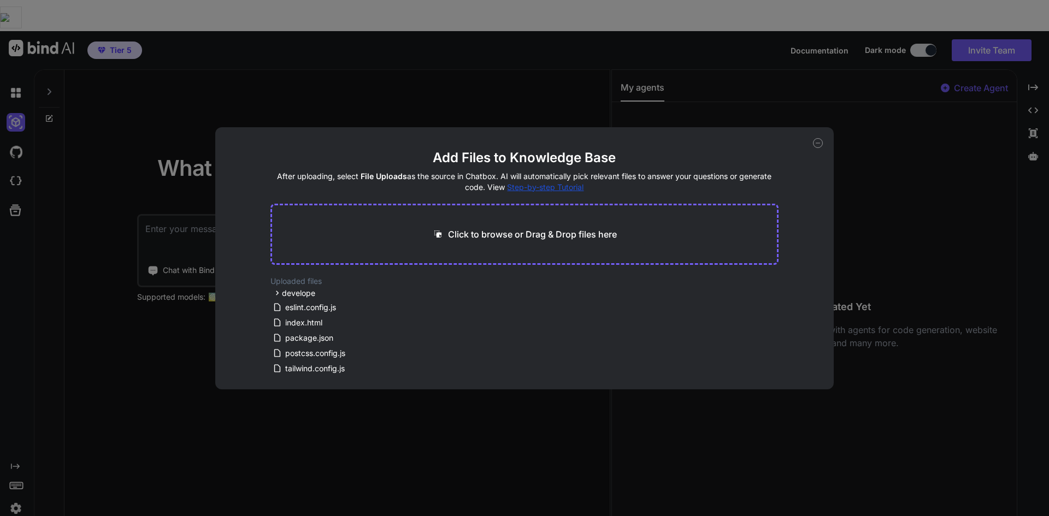
click at [619, 96] on div "Add Files to Knowledge Base After uploading, select File Uploads as the source …" at bounding box center [524, 258] width 1049 height 516
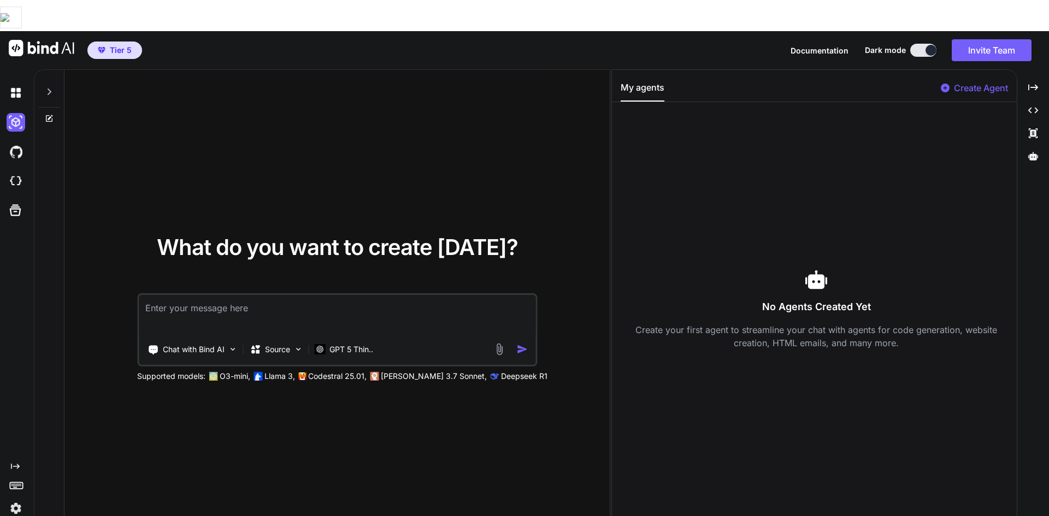
click at [341, 295] on textarea at bounding box center [337, 315] width 397 height 40
click at [492, 339] on div "Chat with Bind AI Source GPT 5 Thin.." at bounding box center [316, 350] width 354 height 22
click at [426, 295] on textarea "cd" at bounding box center [337, 315] width 397 height 40
type textarea "c"
type textarea "แก้ไขโค้ดให้ดีขึ้น มีข้อผิดพลาดหลายเกม"
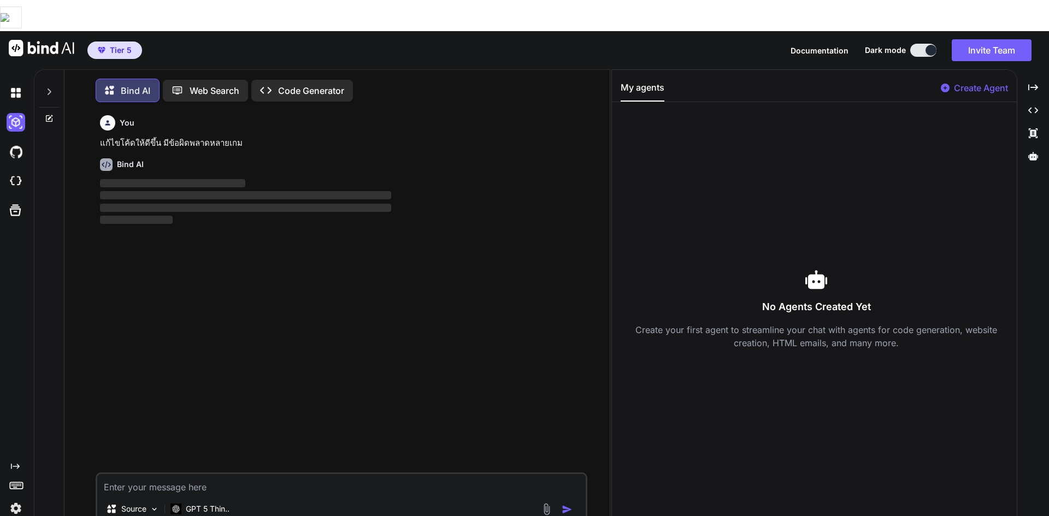
scroll to position [5, 0]
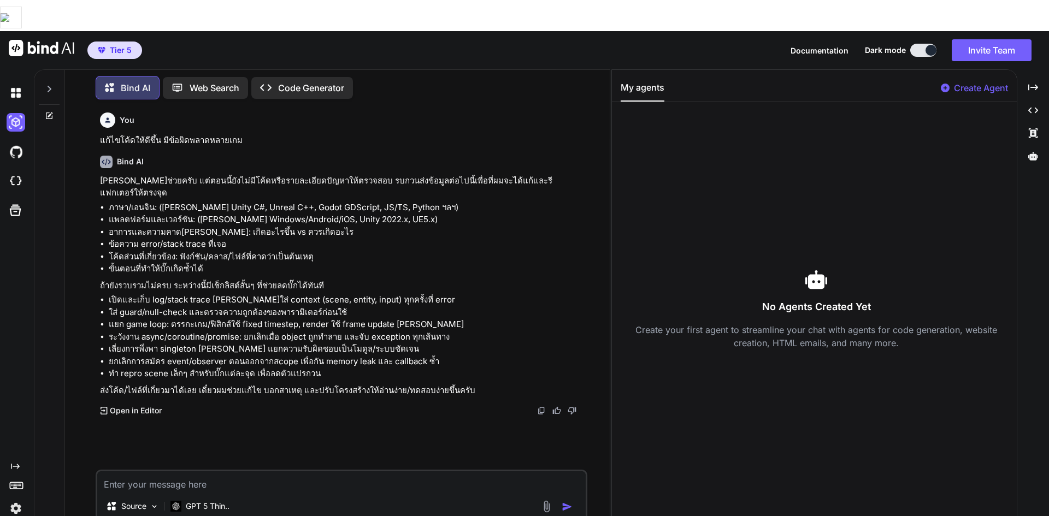
click at [130, 405] on p "Open in Editor" at bounding box center [136, 410] width 52 height 11
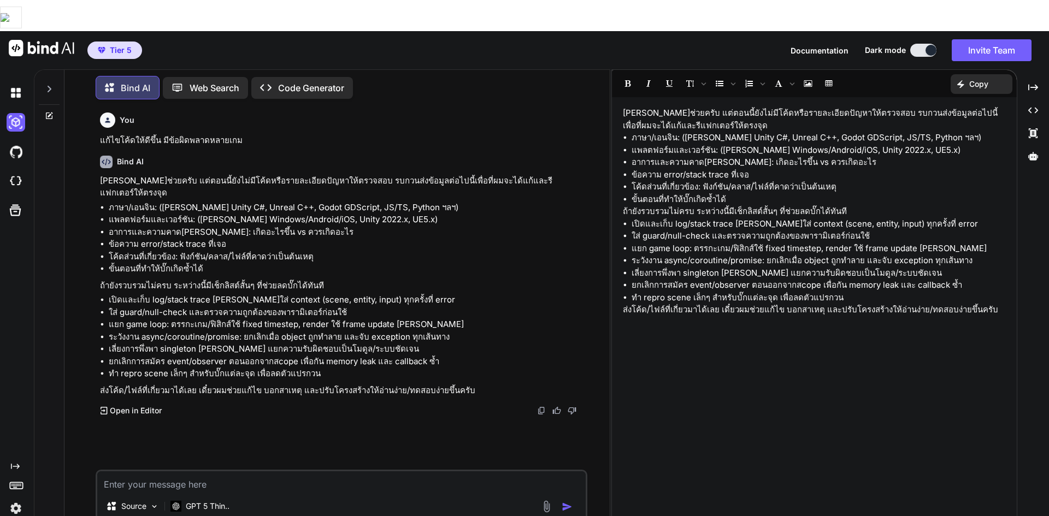
click at [550, 500] on img at bounding box center [546, 506] width 13 height 13
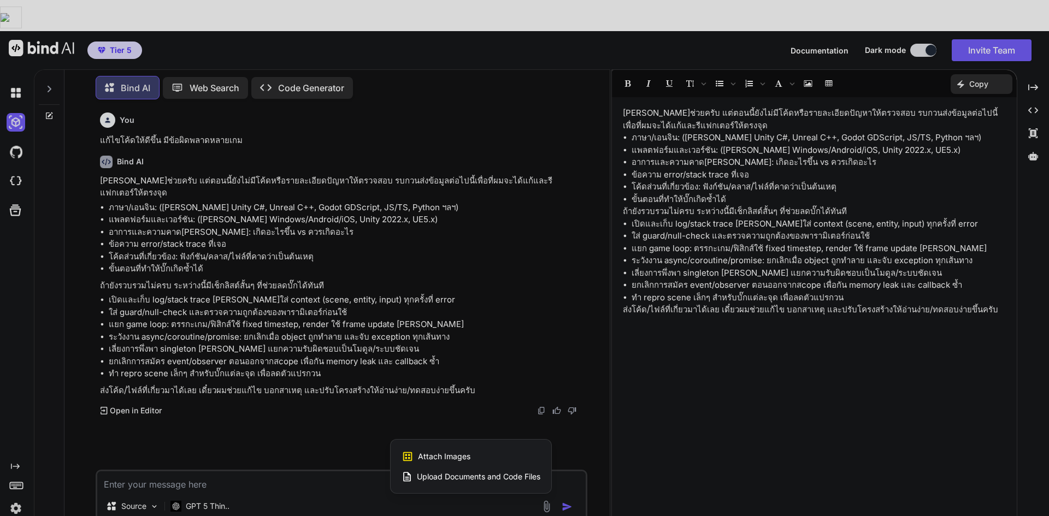
click at [490, 472] on span "Upload Documents and Code Files" at bounding box center [478, 477] width 123 height 11
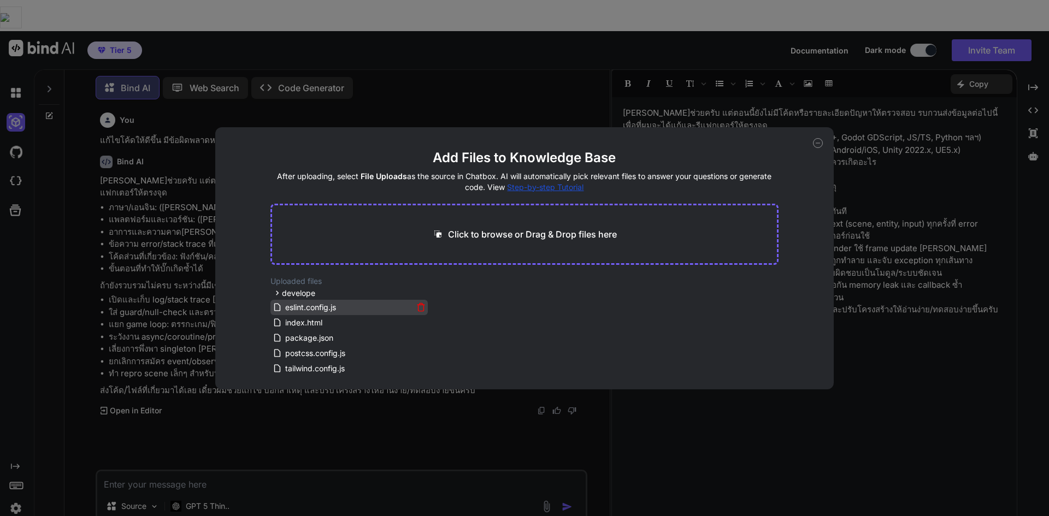
click at [313, 305] on span "eslint.config.js" at bounding box center [310, 307] width 53 height 13
drag, startPoint x: 314, startPoint y: 305, endPoint x: 522, endPoint y: 190, distance: 237.5
click at [519, 186] on main "Add Files to Knowledge Base After uploading, select File Uploads as the source …" at bounding box center [524, 269] width 509 height 240
click at [820, 139] on icon at bounding box center [818, 143] width 10 height 10
